Goal: Transaction & Acquisition: Purchase product/service

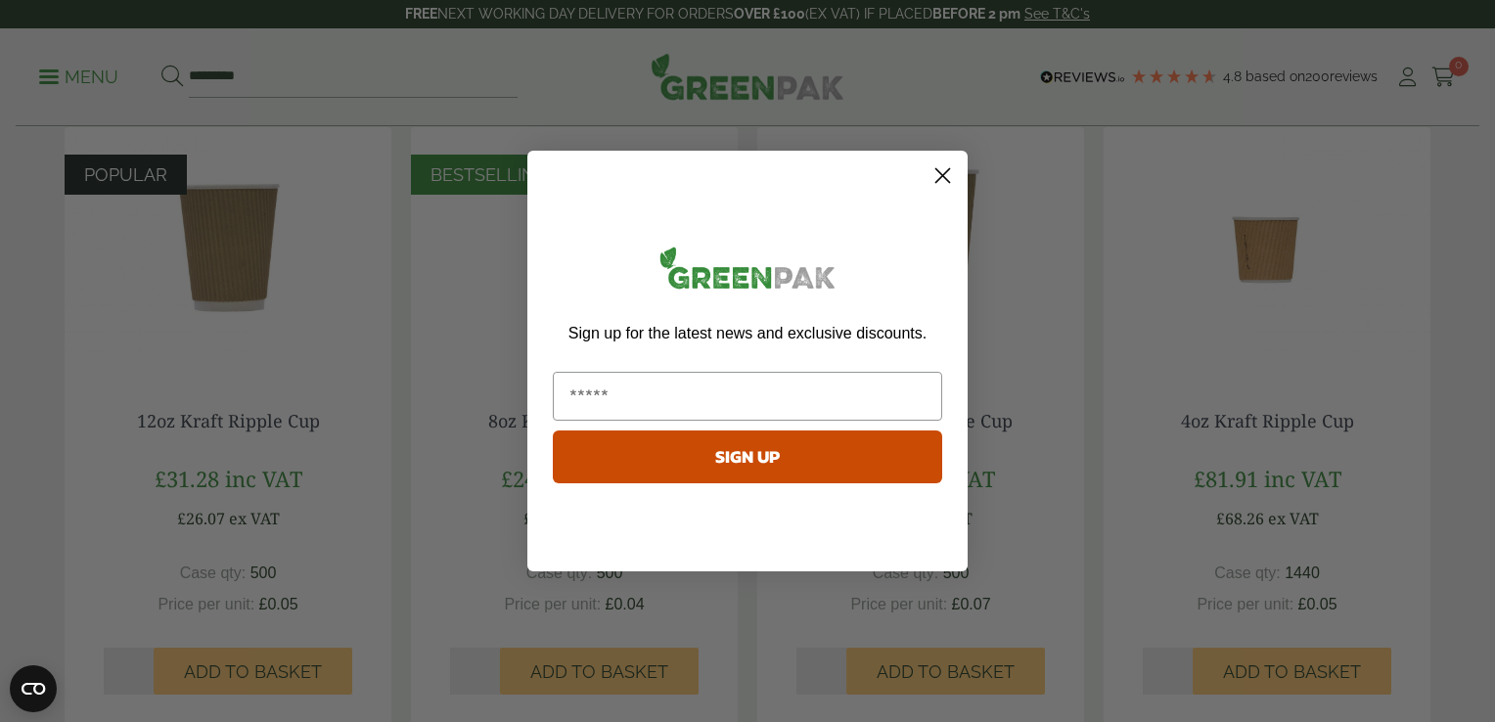
click at [939, 174] on circle "Close dialog" at bounding box center [942, 175] width 32 height 32
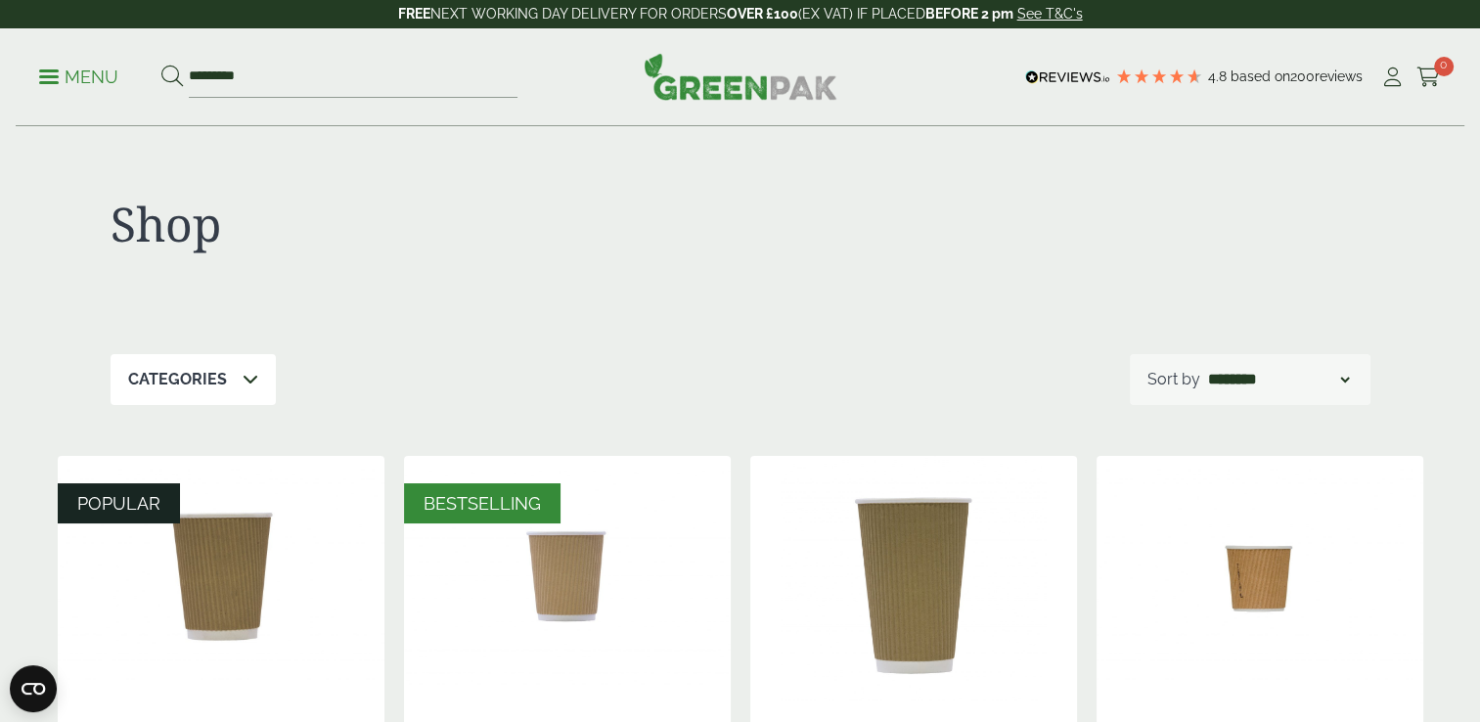
click at [243, 383] on icon at bounding box center [251, 379] width 16 height 16
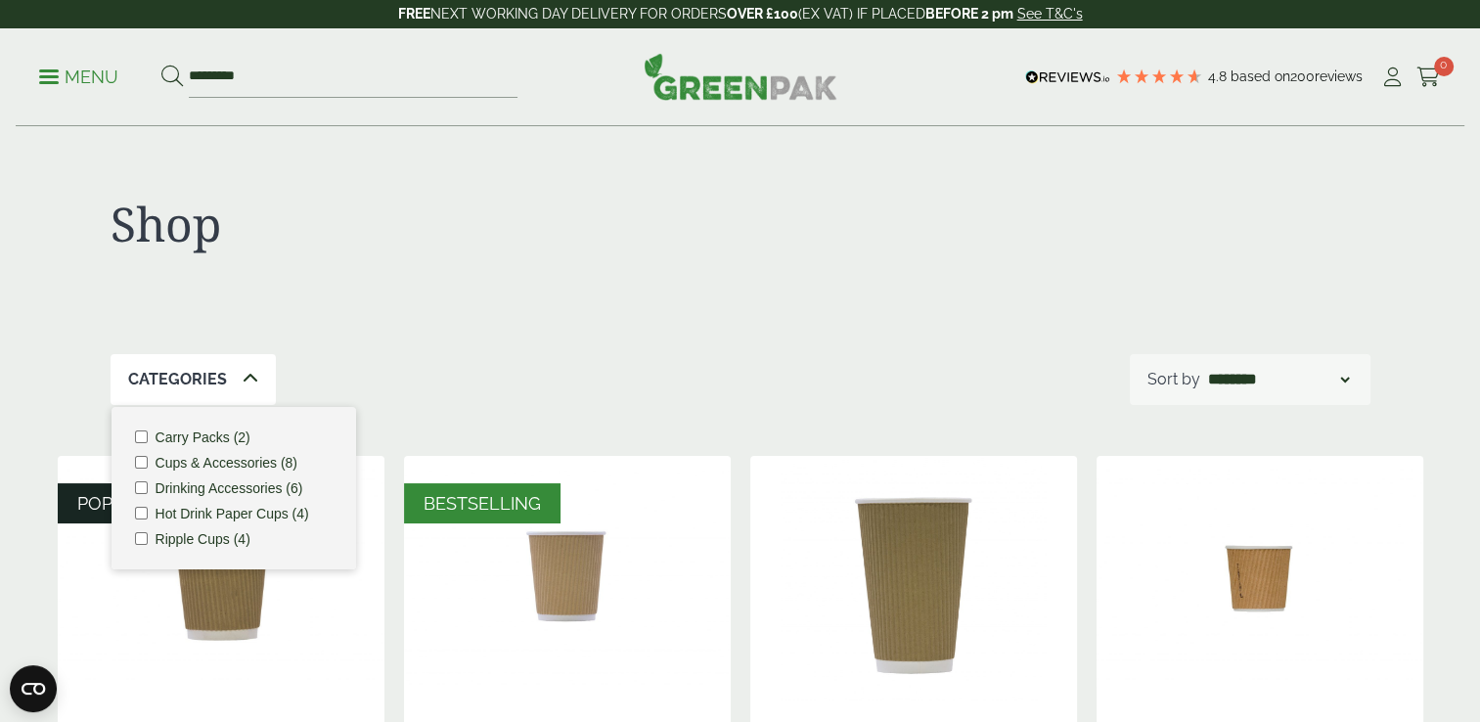
click at [73, 80] on p "Menu" at bounding box center [78, 77] width 79 height 23
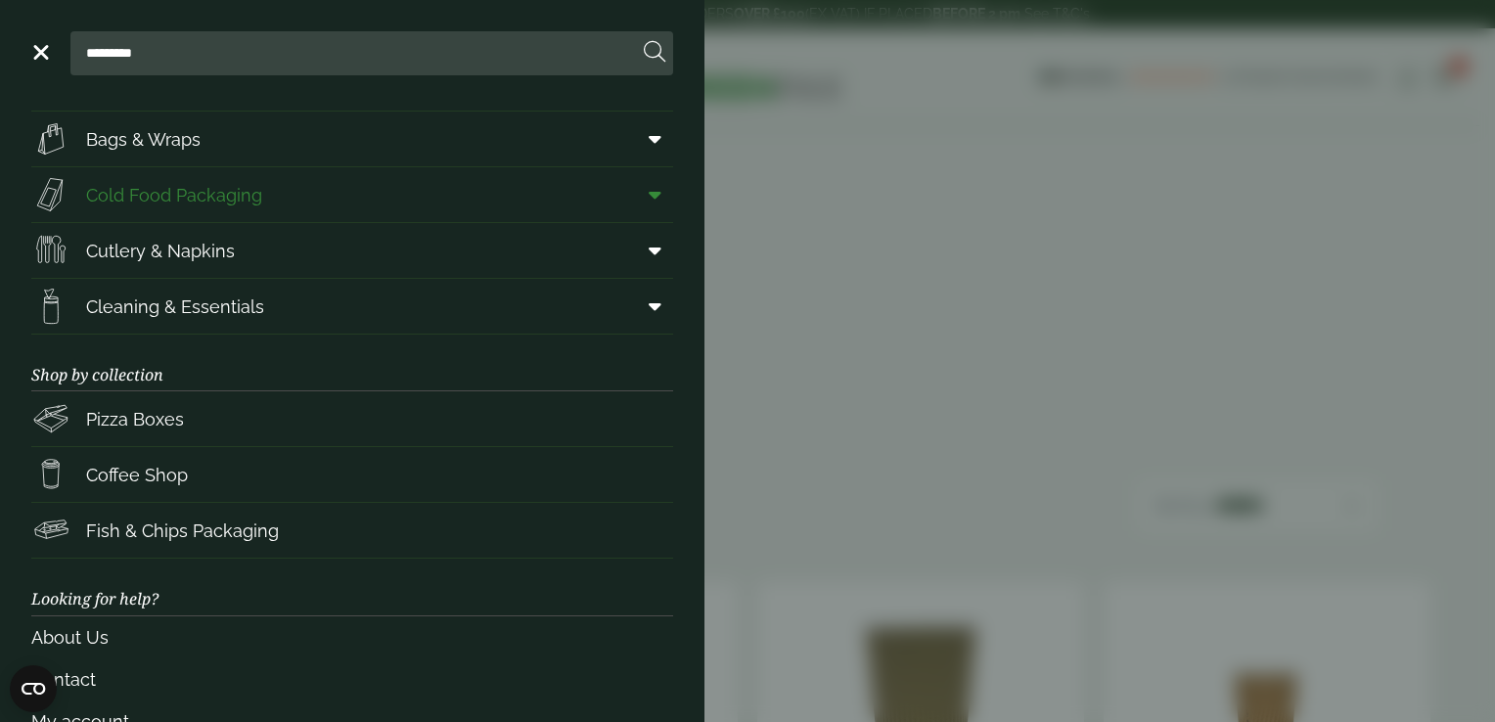
scroll to position [180, 0]
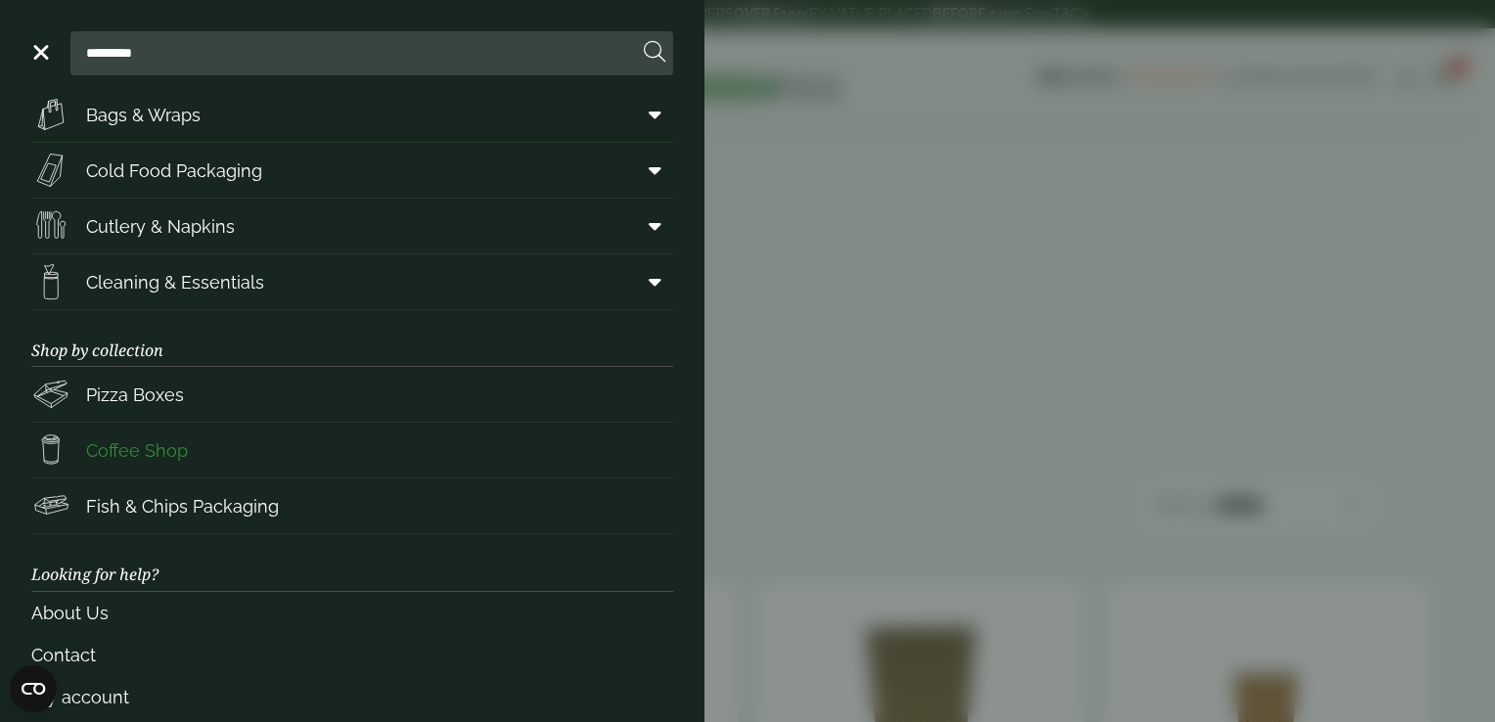
click at [143, 457] on span "Coffee Shop" at bounding box center [137, 450] width 102 height 26
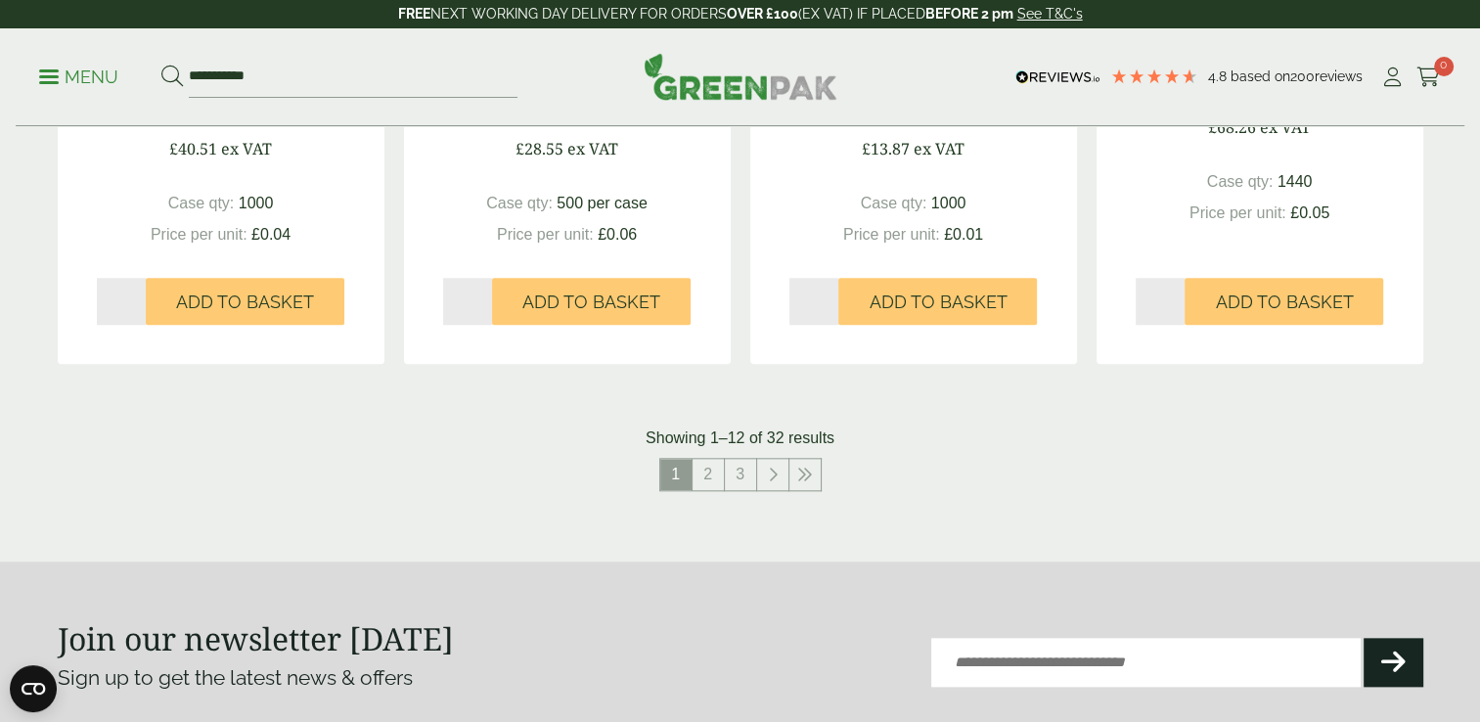
scroll to position [2033, 0]
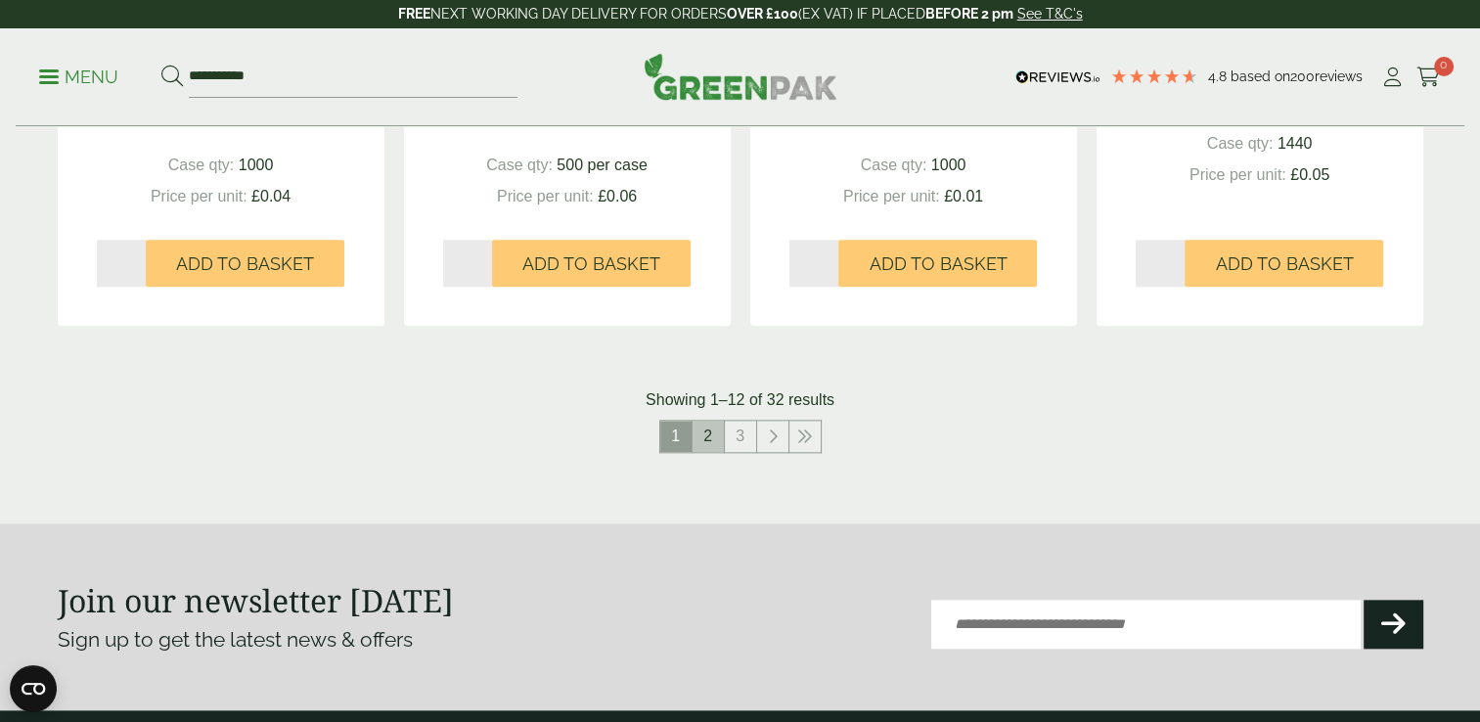
click at [716, 440] on link "2" at bounding box center [708, 436] width 31 height 31
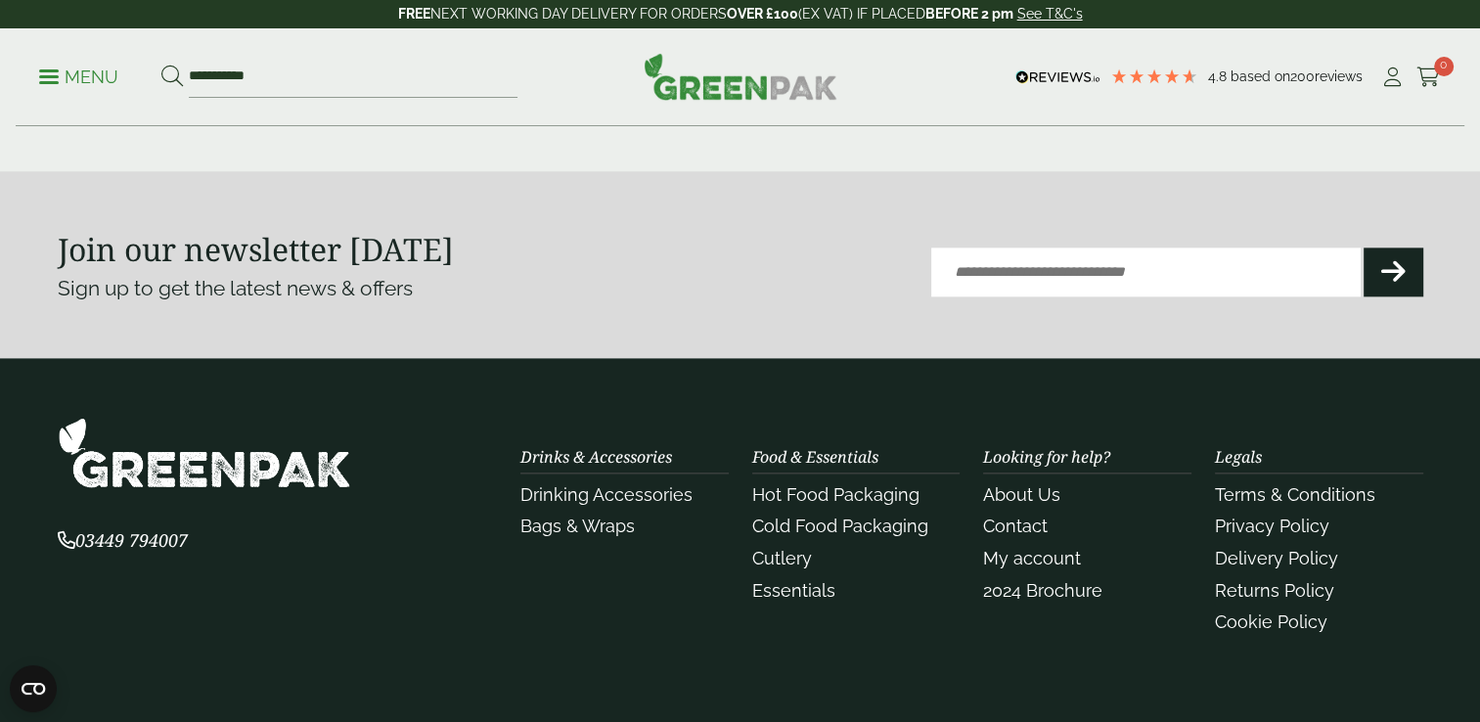
scroll to position [2254, 0]
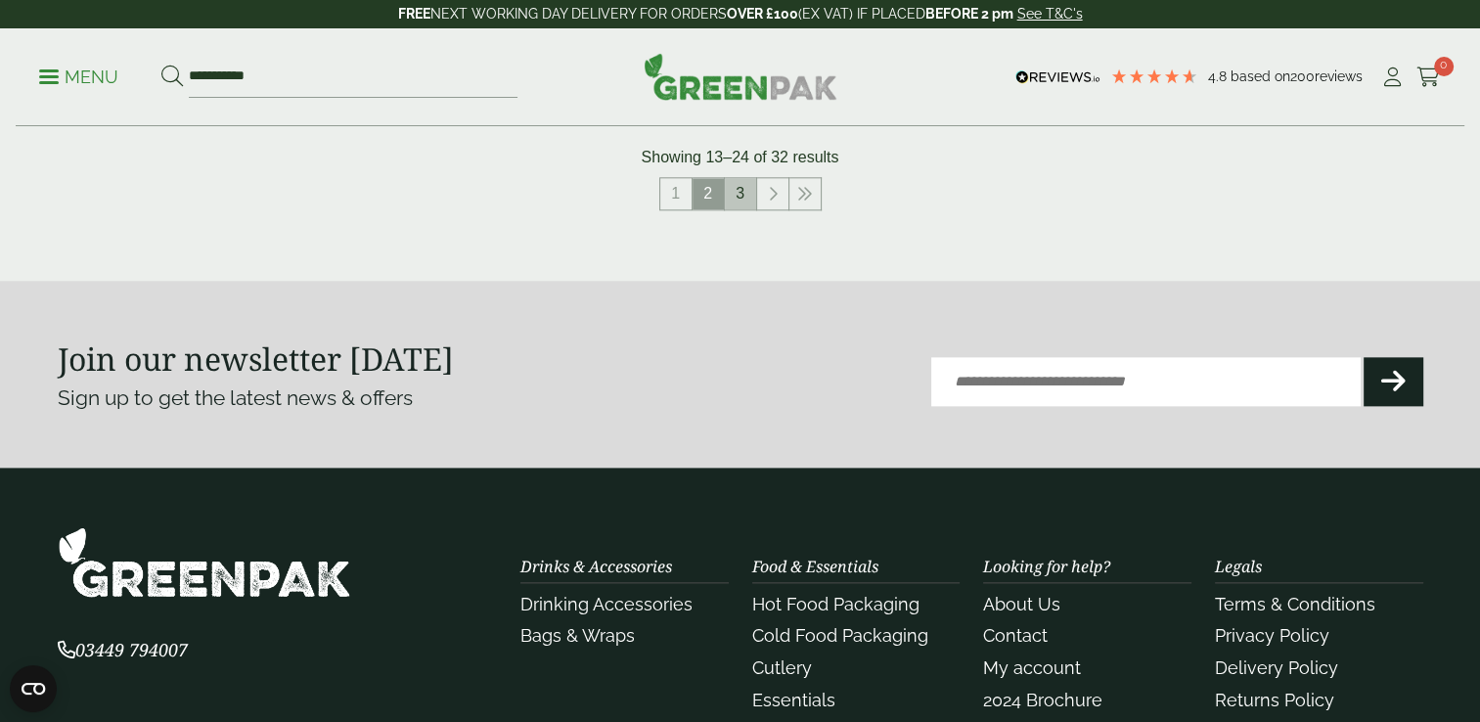
click at [737, 197] on link "3" at bounding box center [740, 193] width 31 height 31
